Goal: Navigation & Orientation: Find specific page/section

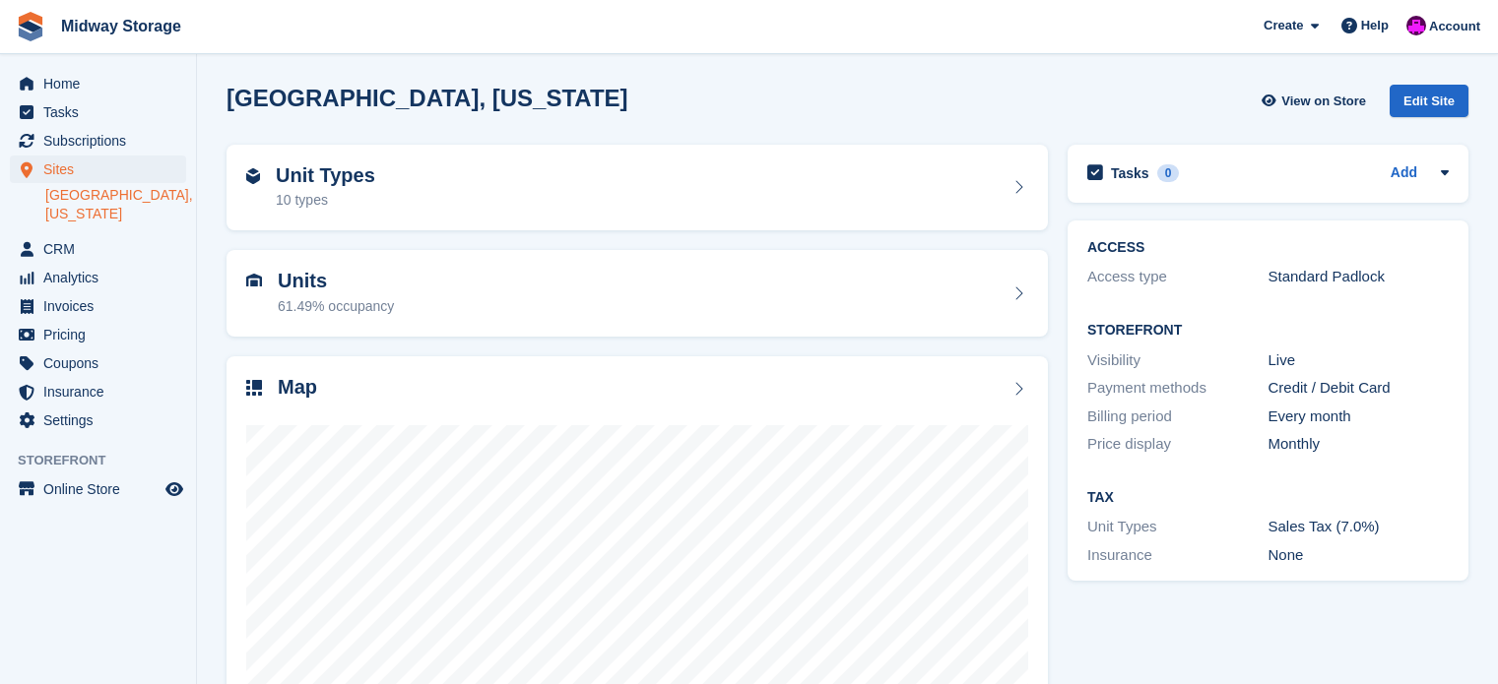
scroll to position [155, 0]
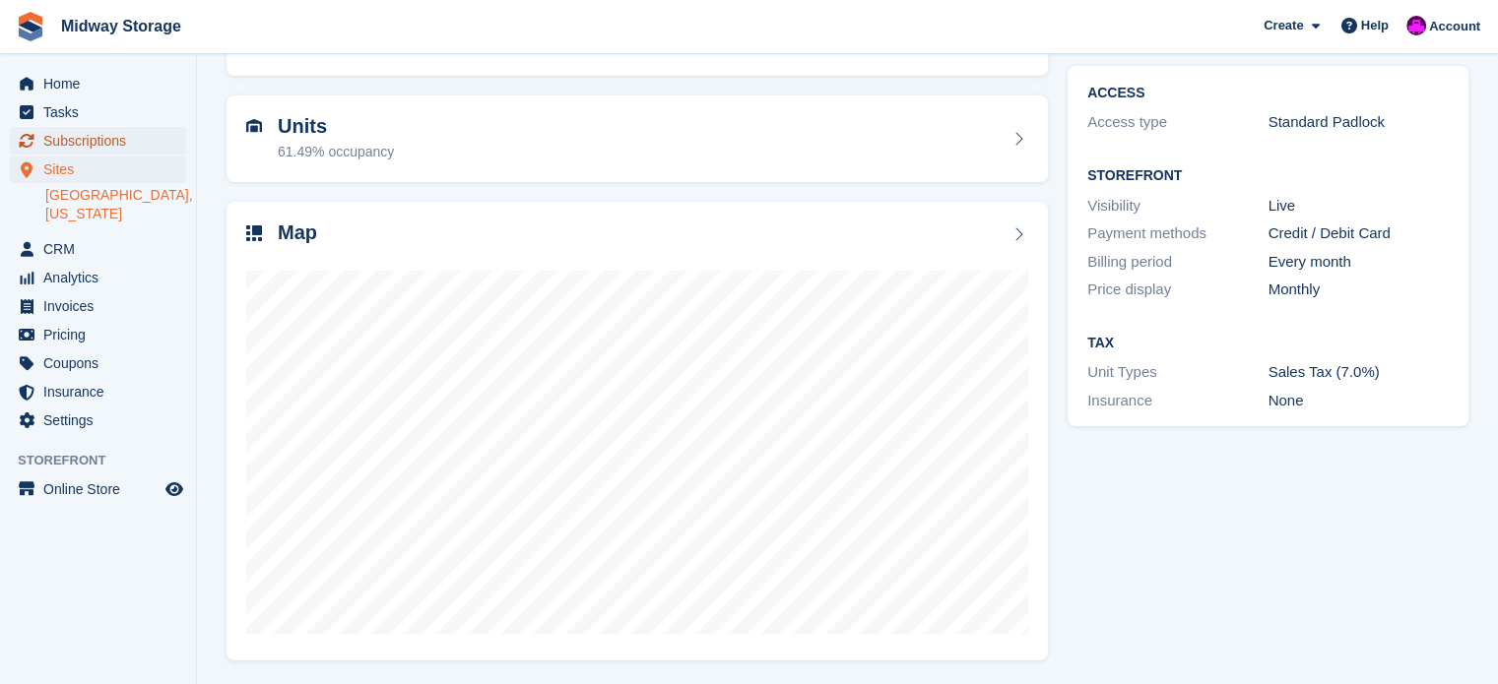
click at [75, 142] on span "Subscriptions" at bounding box center [102, 141] width 118 height 28
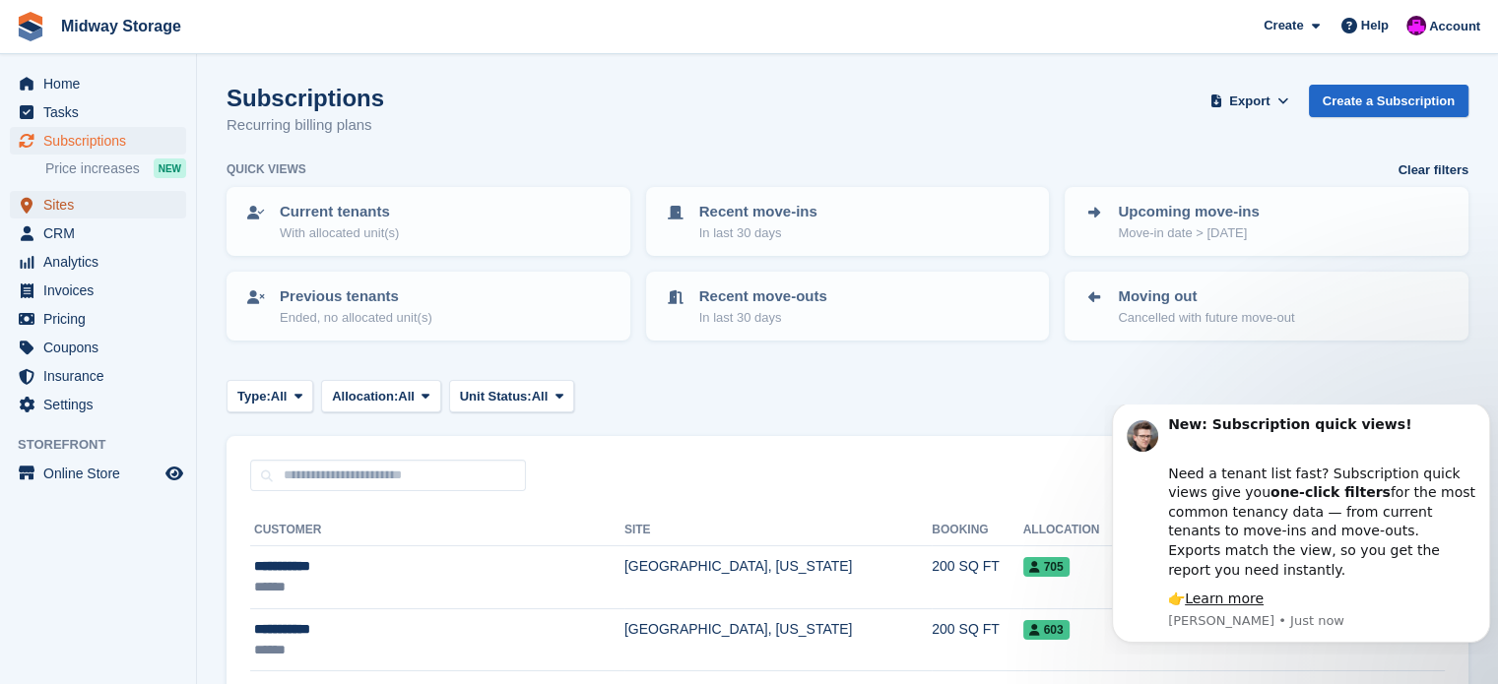
click at [47, 200] on span "Sites" at bounding box center [102, 205] width 118 height 28
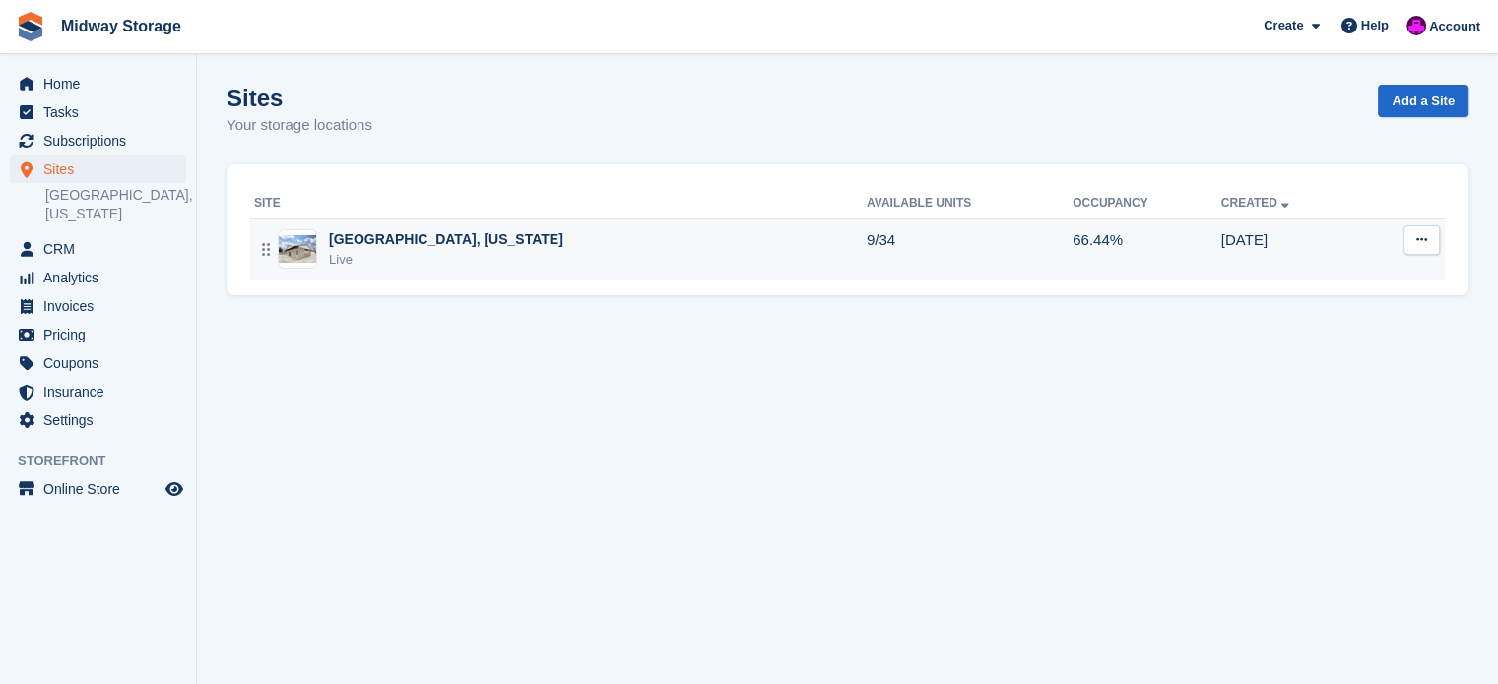
click at [313, 257] on img at bounding box center [297, 249] width 37 height 29
